Goal: Transaction & Acquisition: Obtain resource

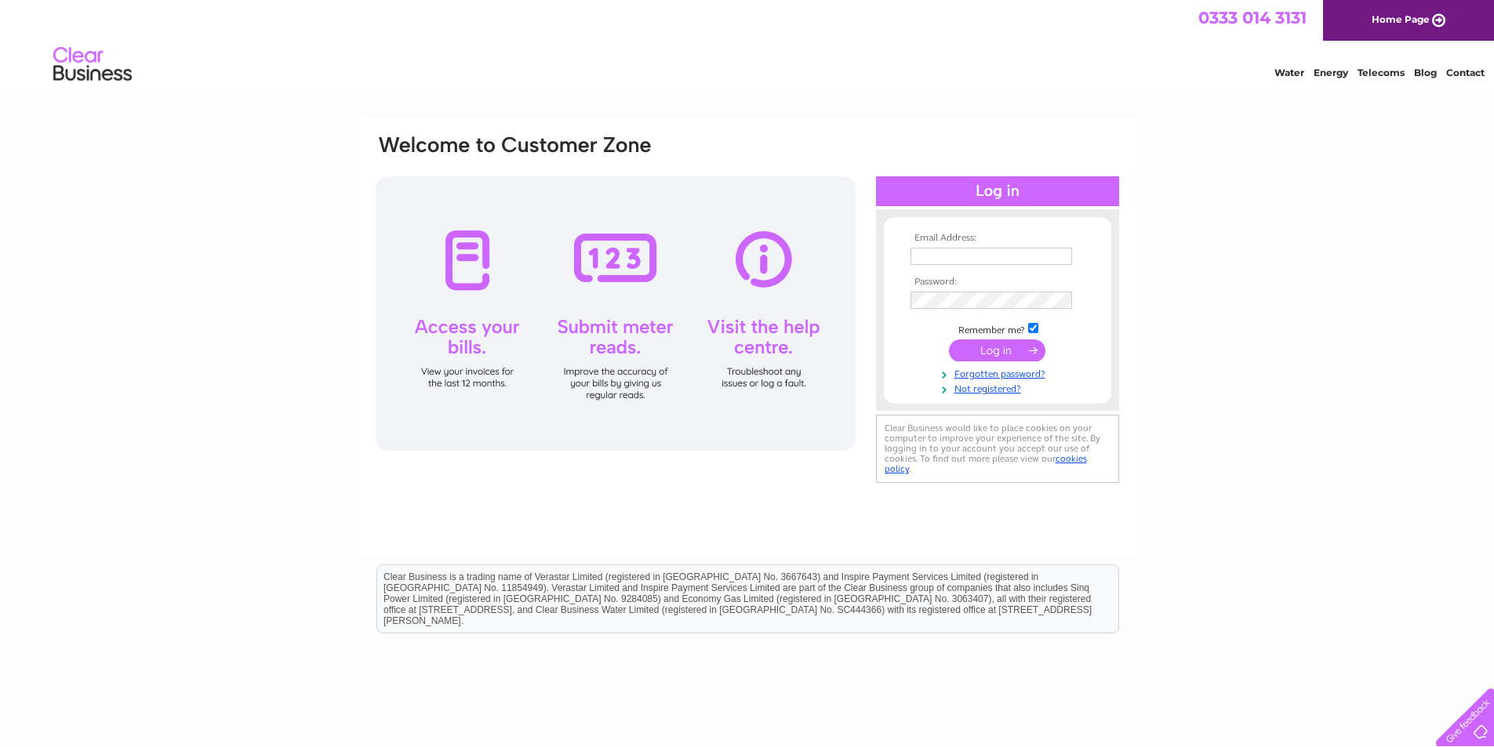
type input "[EMAIL_ADDRESS][DOMAIN_NAME]"
click at [1011, 350] on input "submit" at bounding box center [997, 350] width 96 height 22
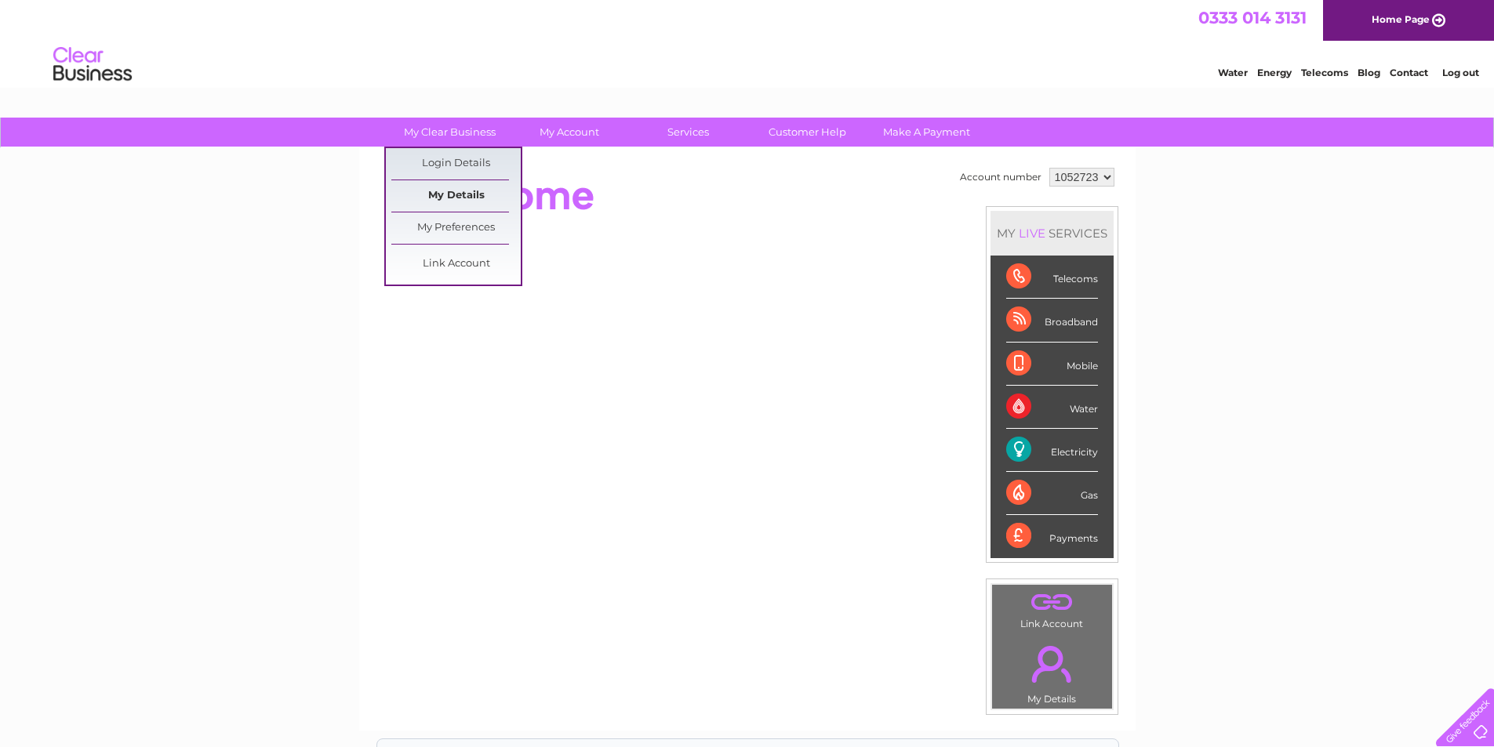
click at [471, 189] on link "My Details" at bounding box center [455, 195] width 129 height 31
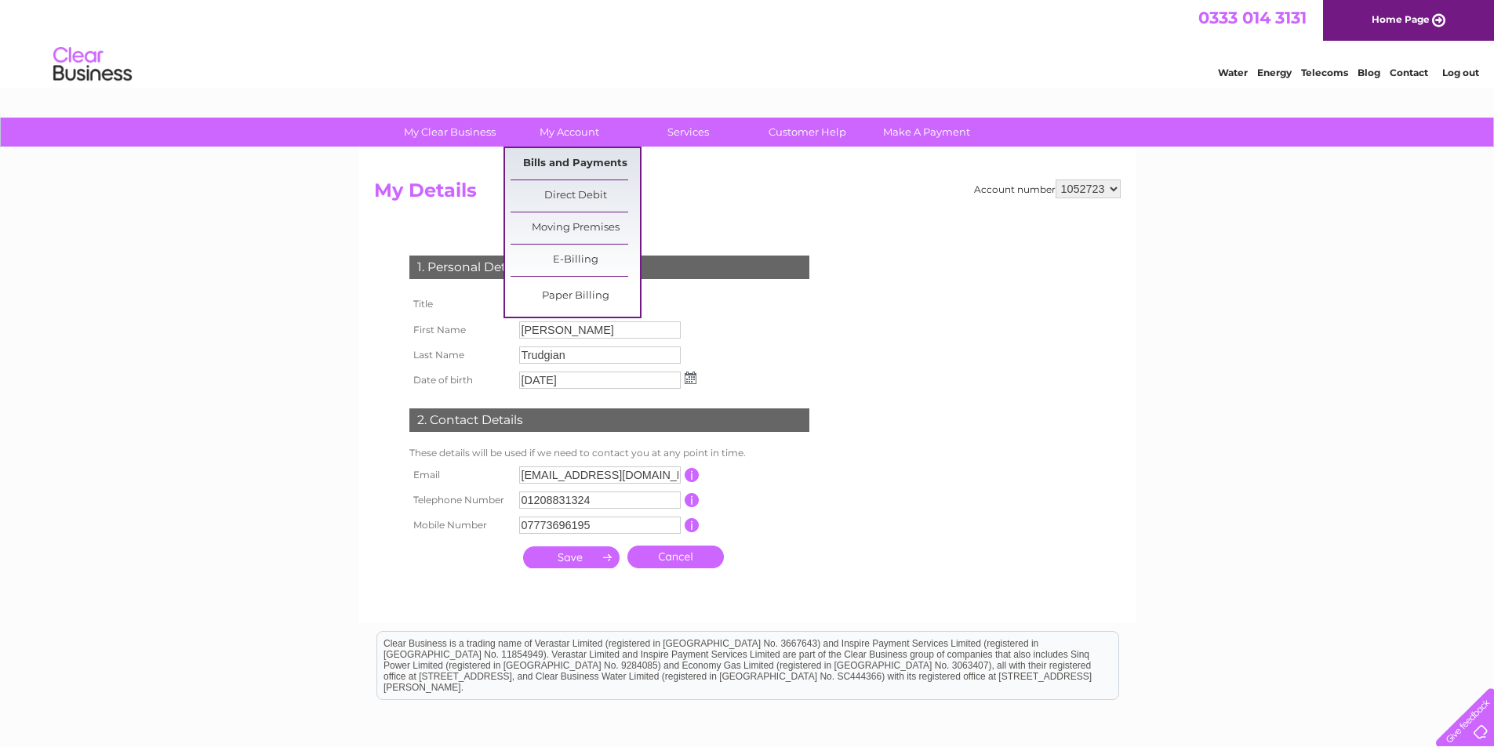
click at [593, 163] on link "Bills and Payments" at bounding box center [574, 163] width 129 height 31
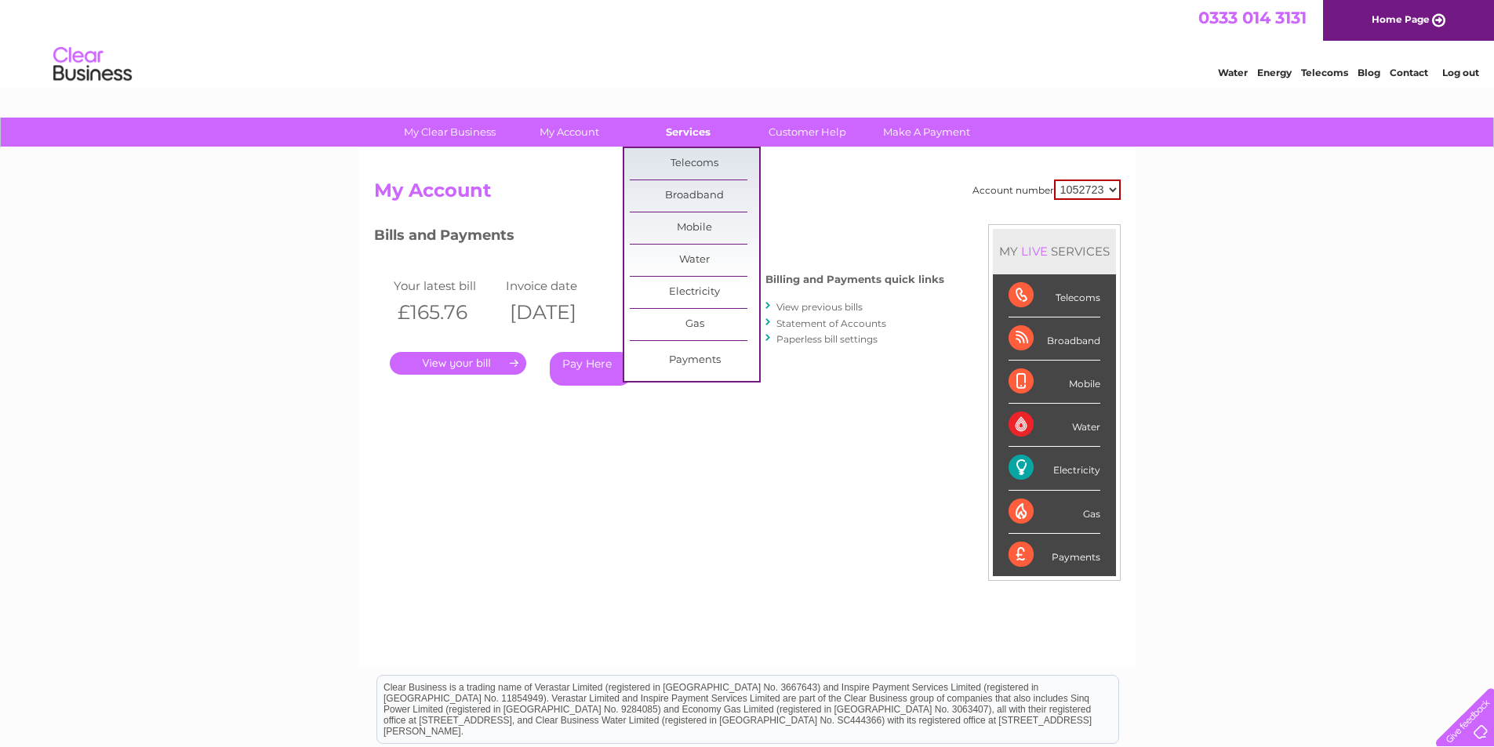
click at [713, 137] on link "Services" at bounding box center [687, 132] width 129 height 29
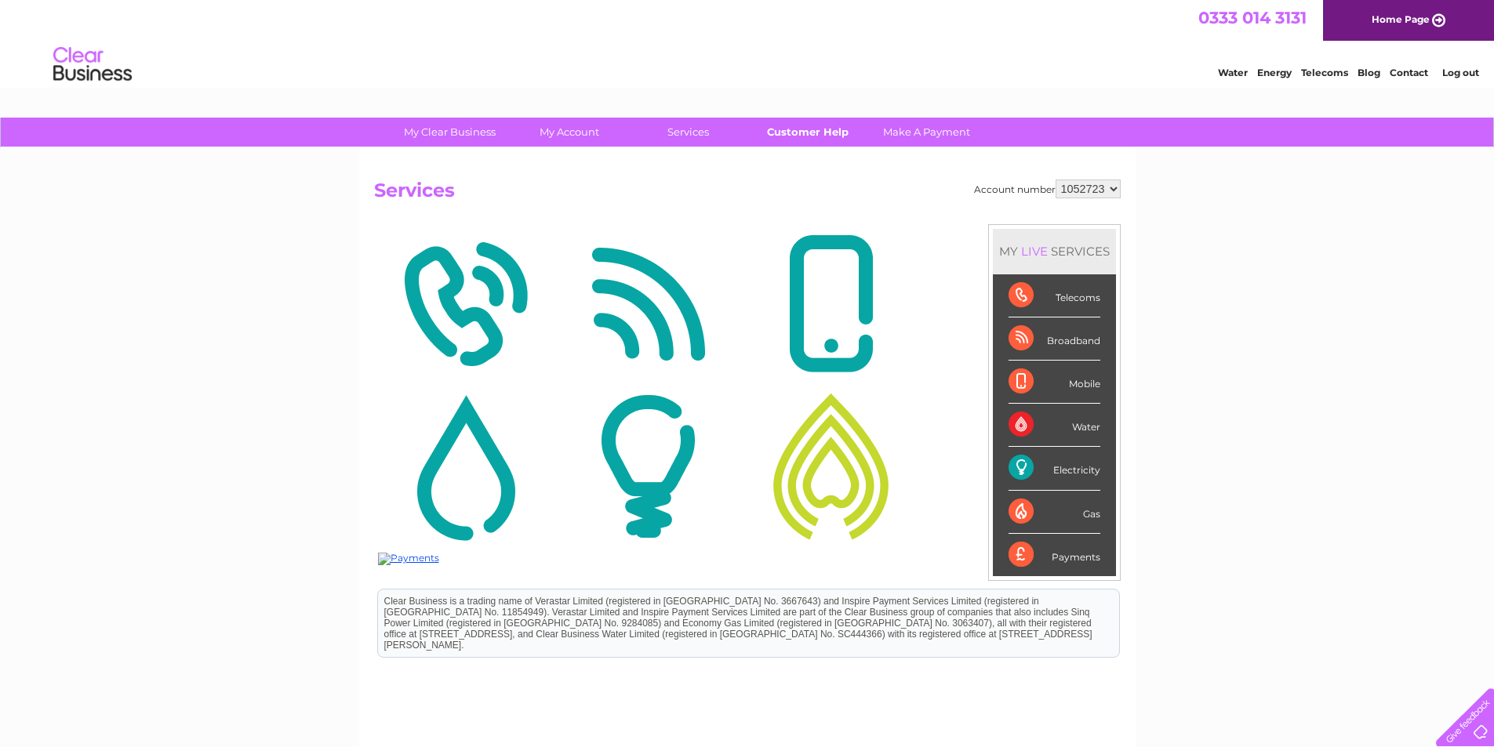
click at [808, 131] on link "Customer Help" at bounding box center [806, 132] width 129 height 29
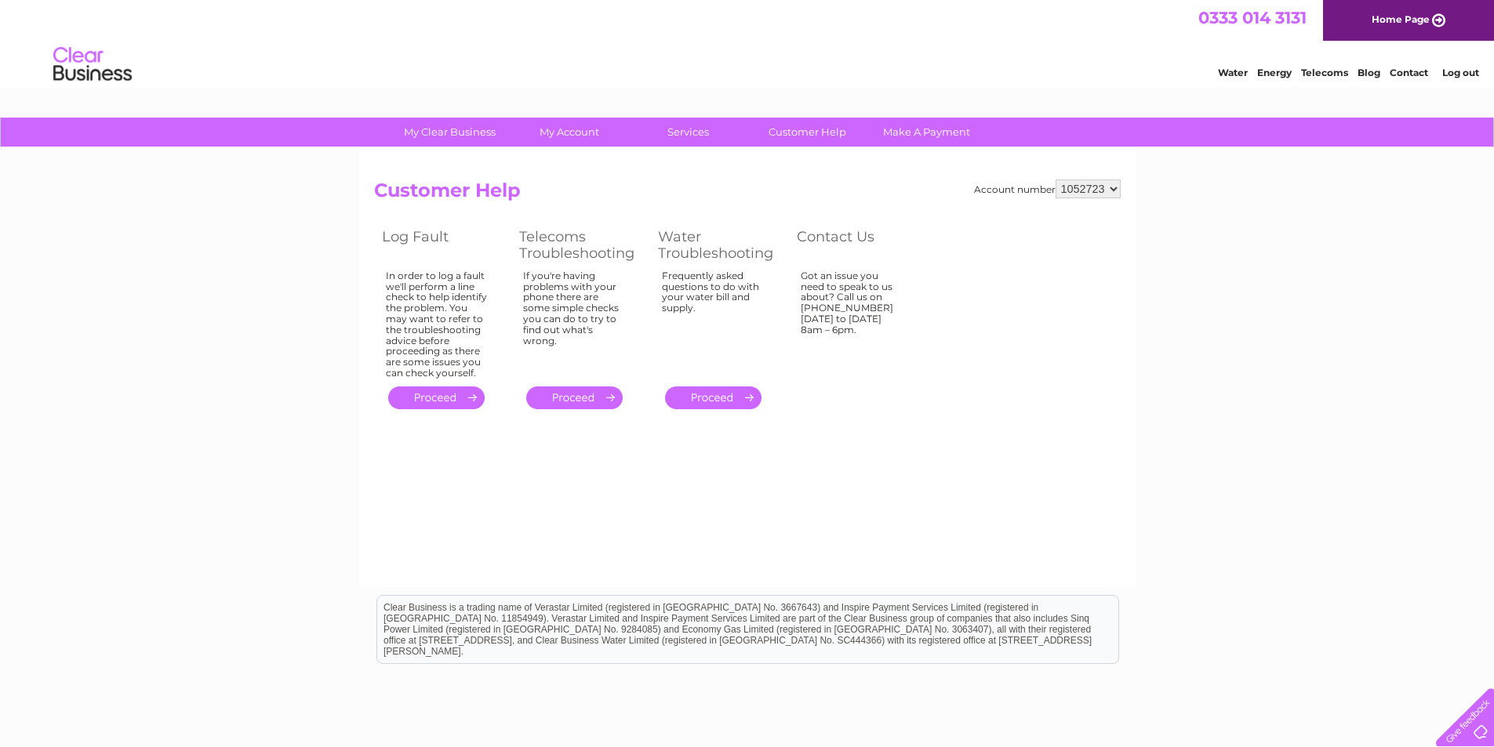
click at [1274, 74] on link "Energy" at bounding box center [1274, 73] width 34 height 12
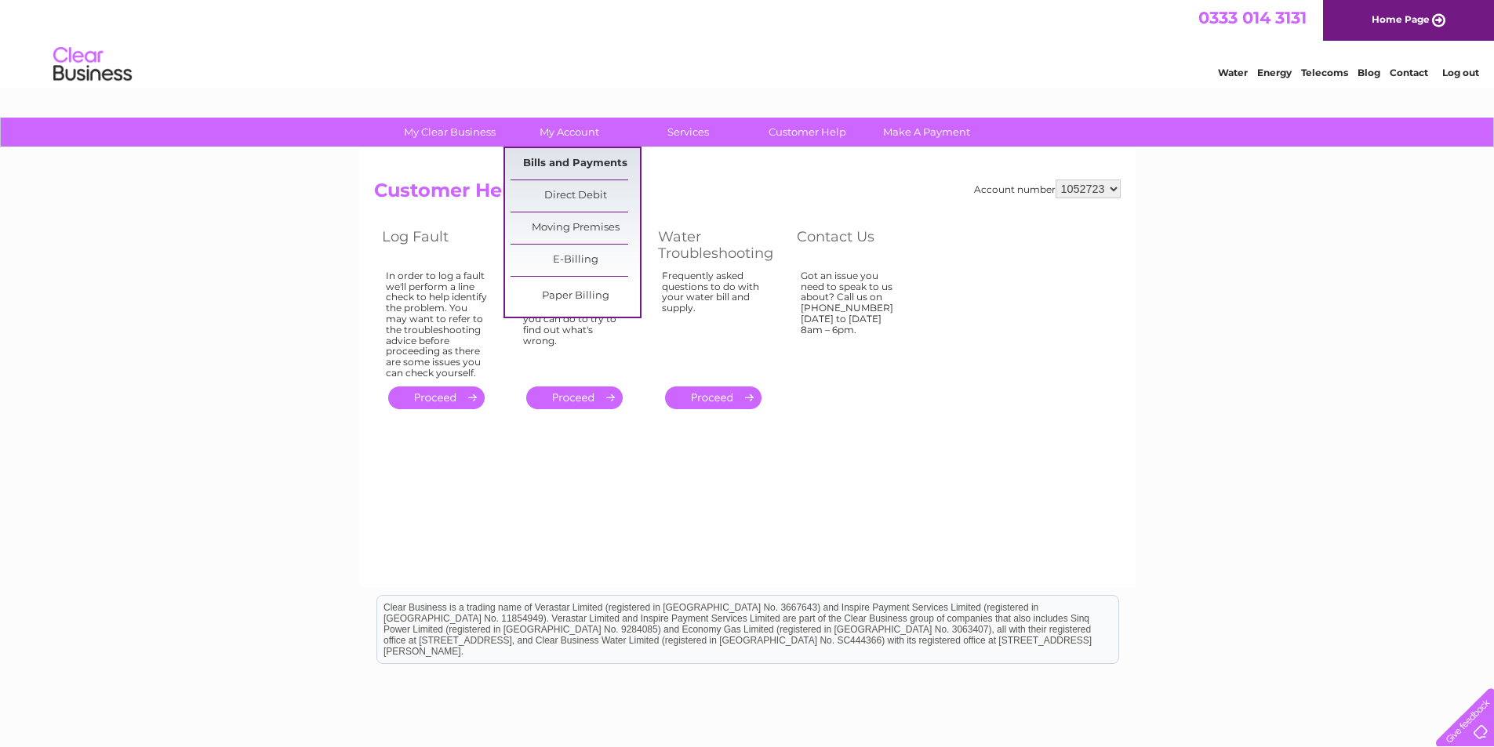
click at [602, 163] on link "Bills and Payments" at bounding box center [574, 163] width 129 height 31
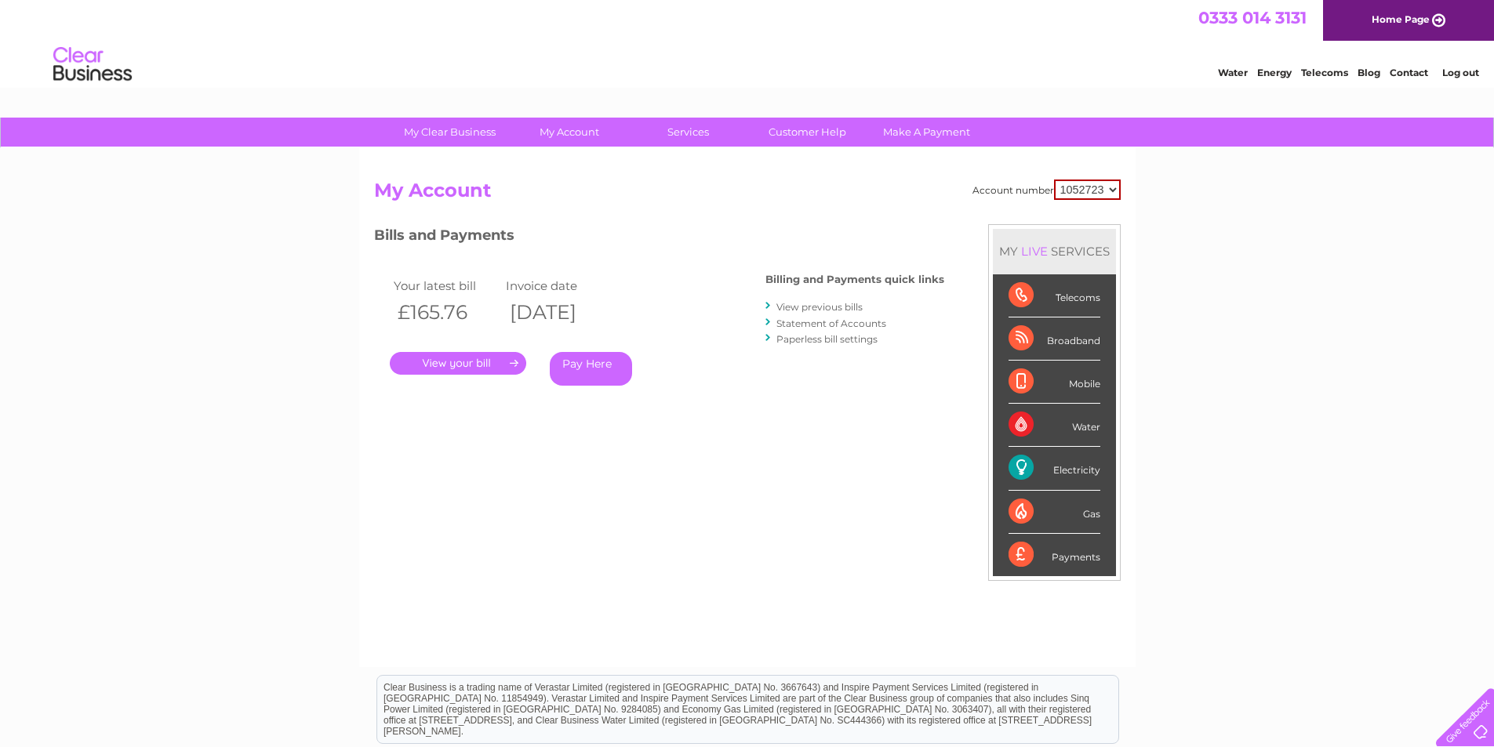
click at [819, 307] on link "View previous bills" at bounding box center [819, 307] width 86 height 12
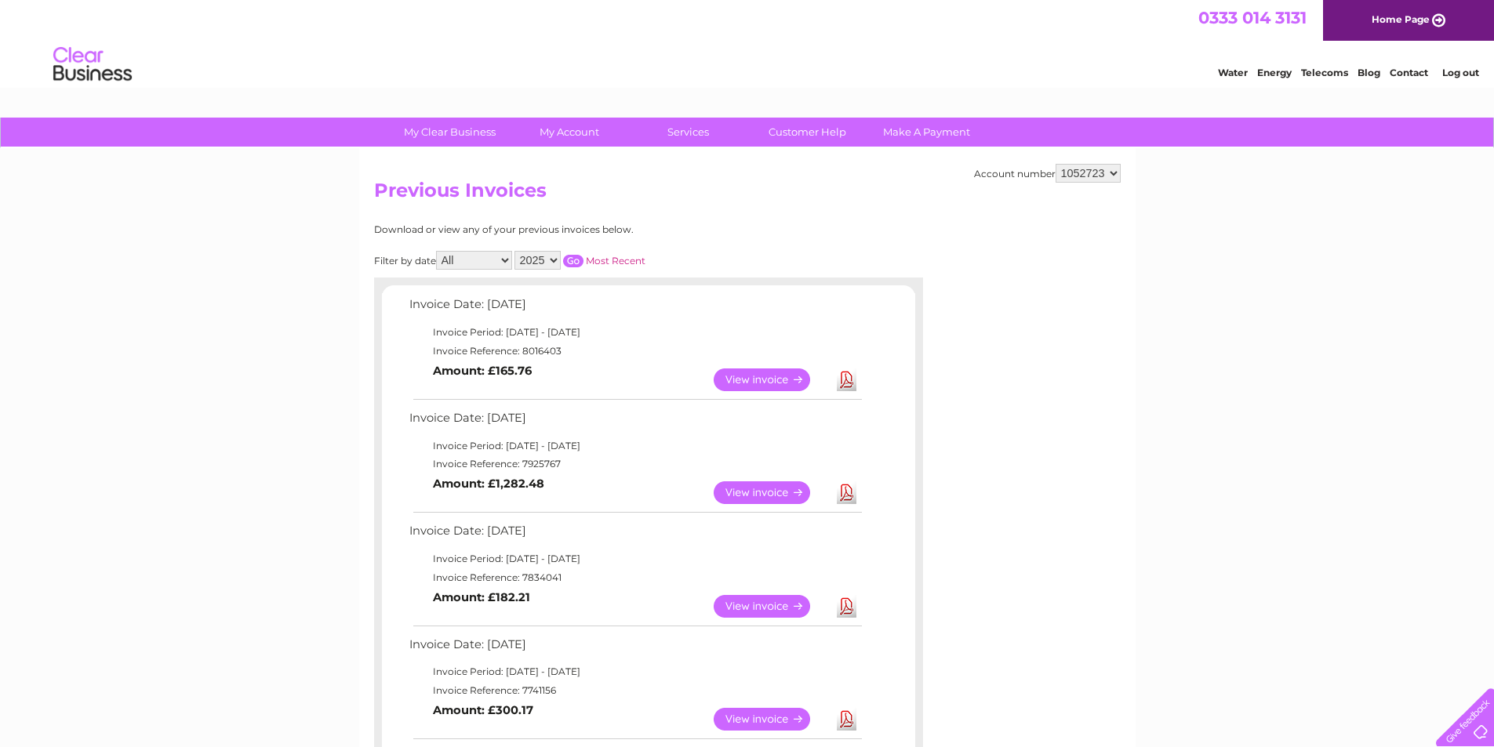
click at [842, 379] on link "Download" at bounding box center [847, 379] width 20 height 23
